Goal: Information Seeking & Learning: Learn about a topic

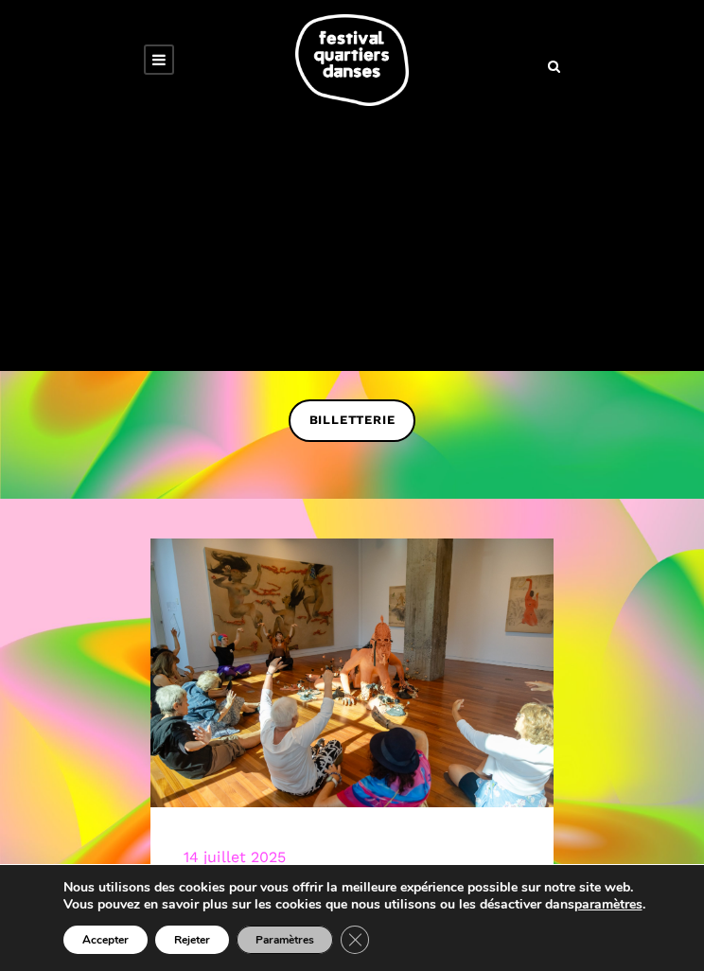
click at [164, 62] on icon at bounding box center [158, 59] width 13 height 15
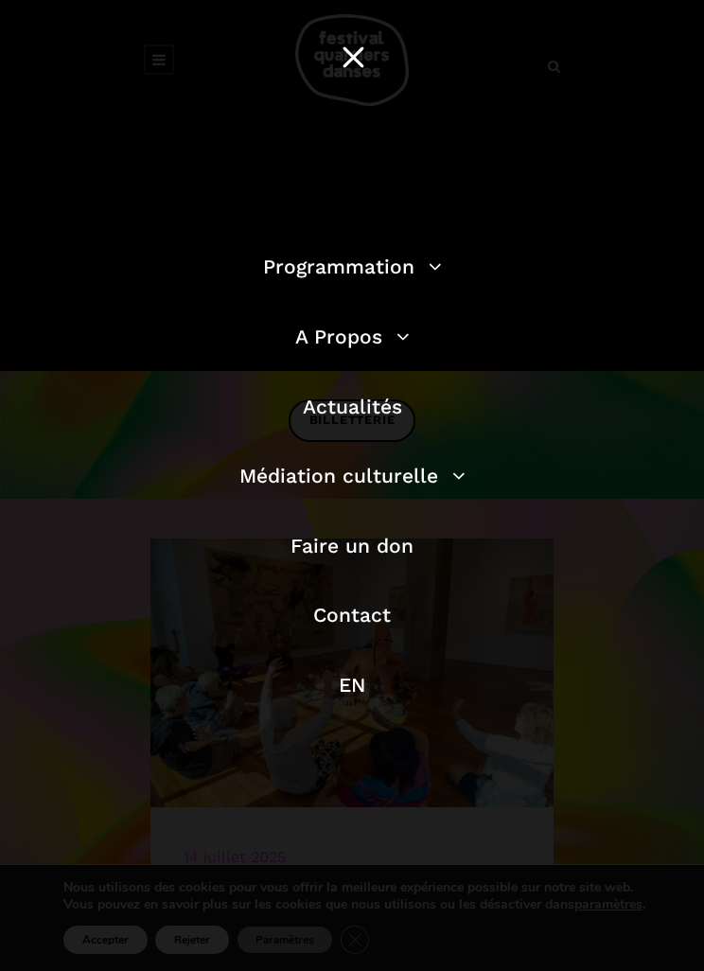
click at [427, 276] on link "Programmation" at bounding box center [352, 267] width 179 height 24
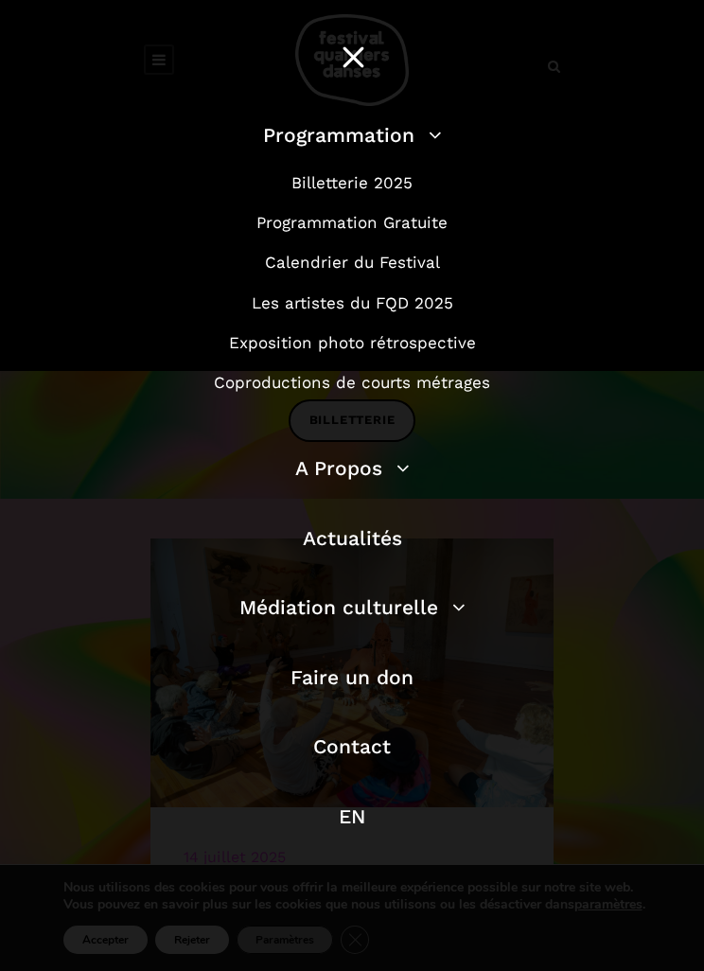
click at [409, 228] on link "Programmation Gratuite" at bounding box center [351, 222] width 191 height 19
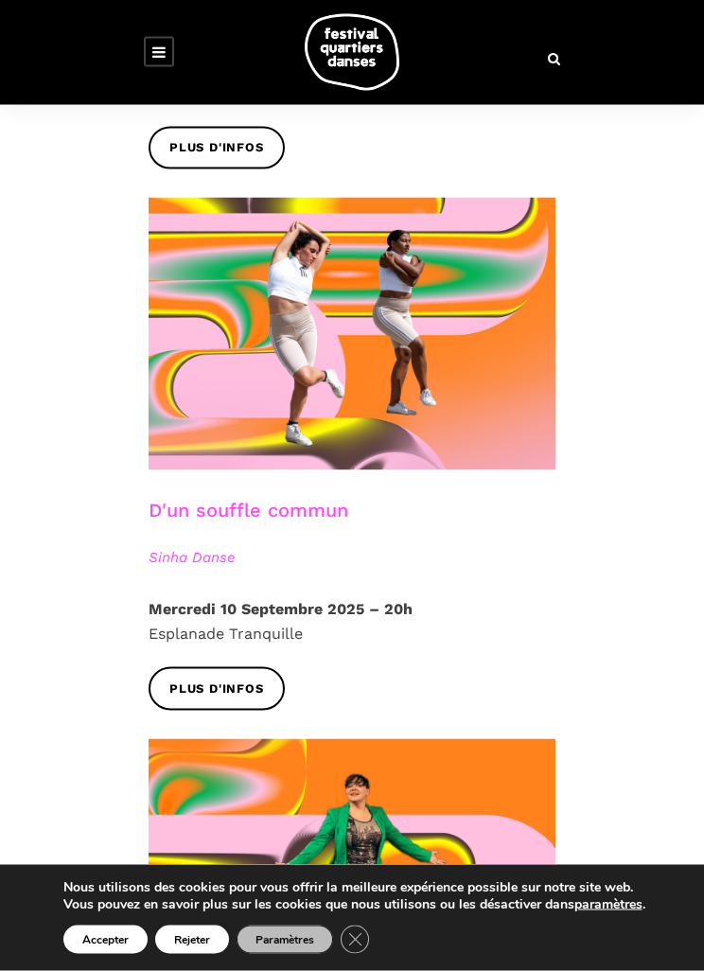
scroll to position [5473, 0]
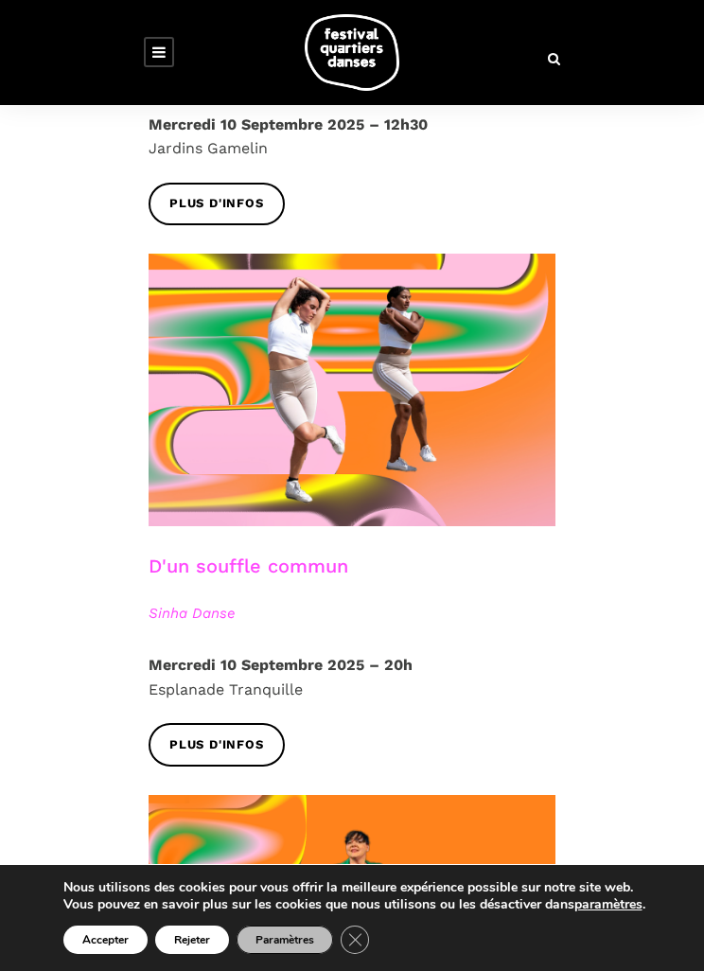
click at [251, 735] on span "Plus d'infos" at bounding box center [216, 745] width 95 height 20
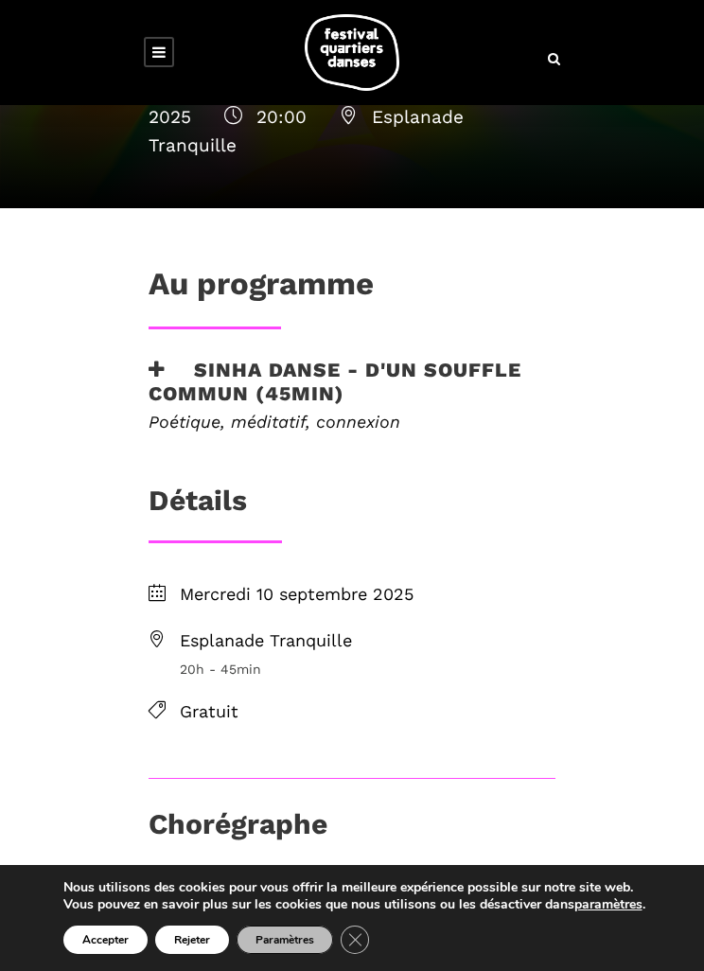
scroll to position [252, 0]
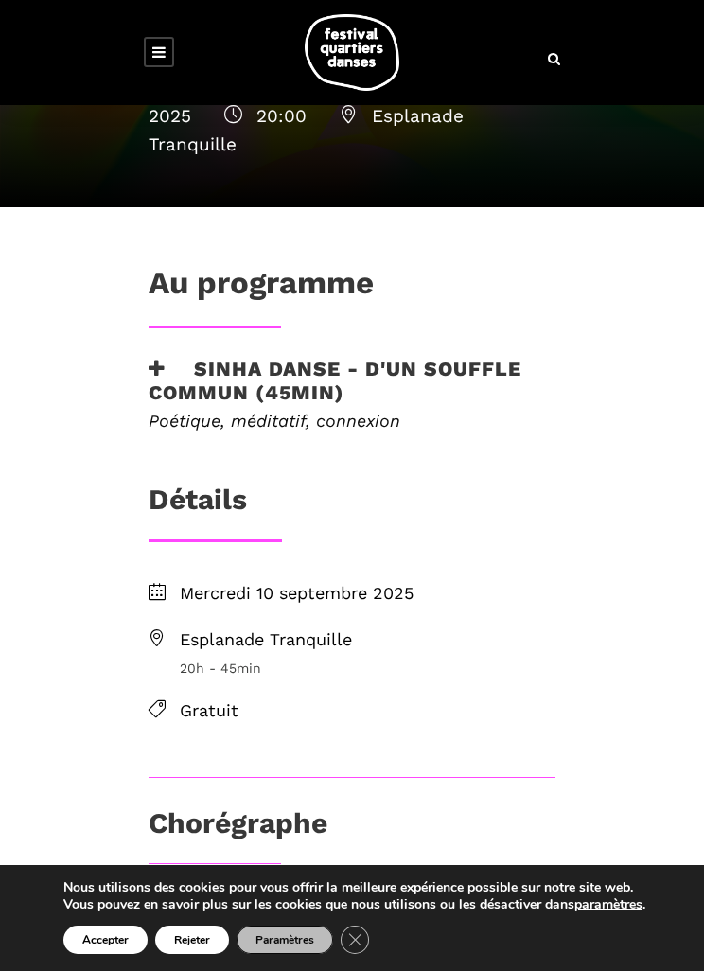
click at [482, 357] on h3 "Sinha Danse - D'un souffle commun (45min)" at bounding box center [352, 380] width 407 height 47
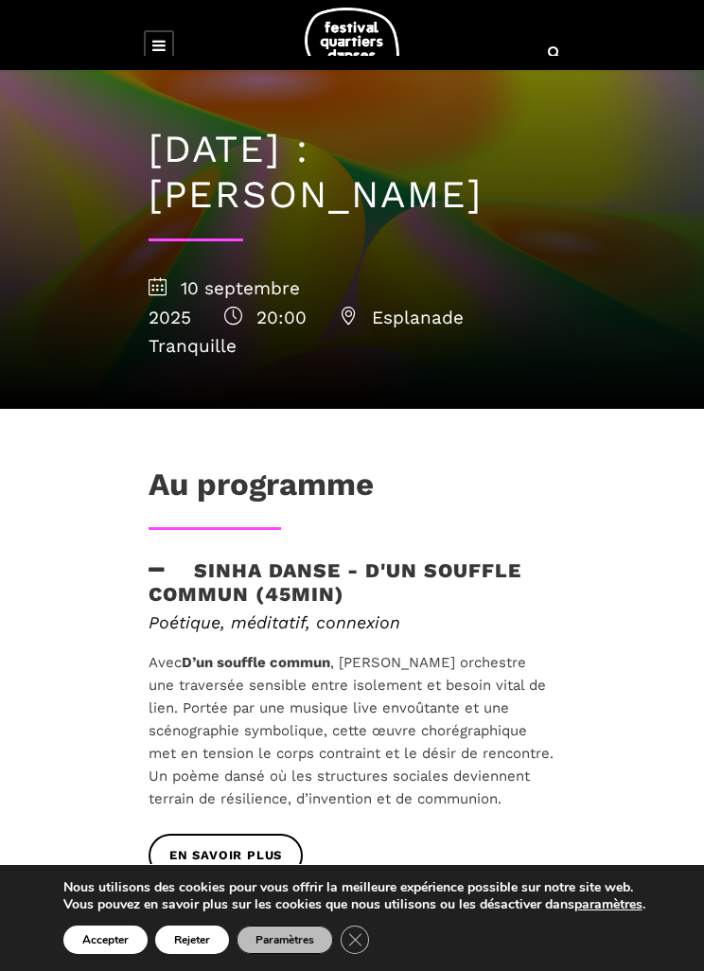
scroll to position [0, 0]
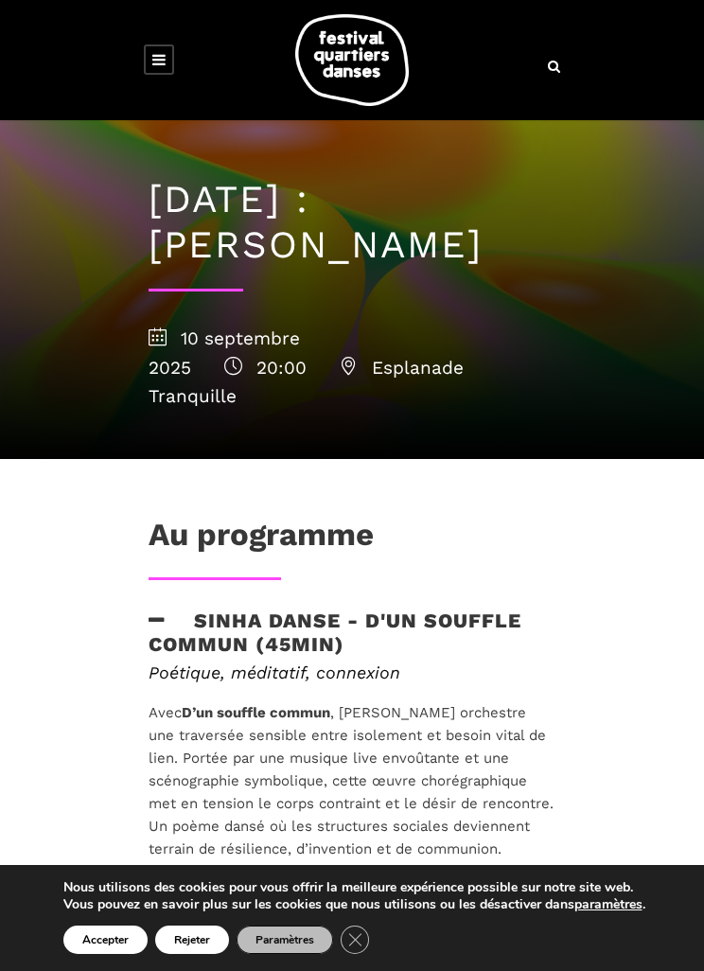
click at [403, 1] on div at bounding box center [352, 60] width 704 height 120
click at [370, 2] on div at bounding box center [352, 60] width 704 height 120
click at [521, 1] on div at bounding box center [352, 60] width 704 height 120
